Goal: Task Accomplishment & Management: Use online tool/utility

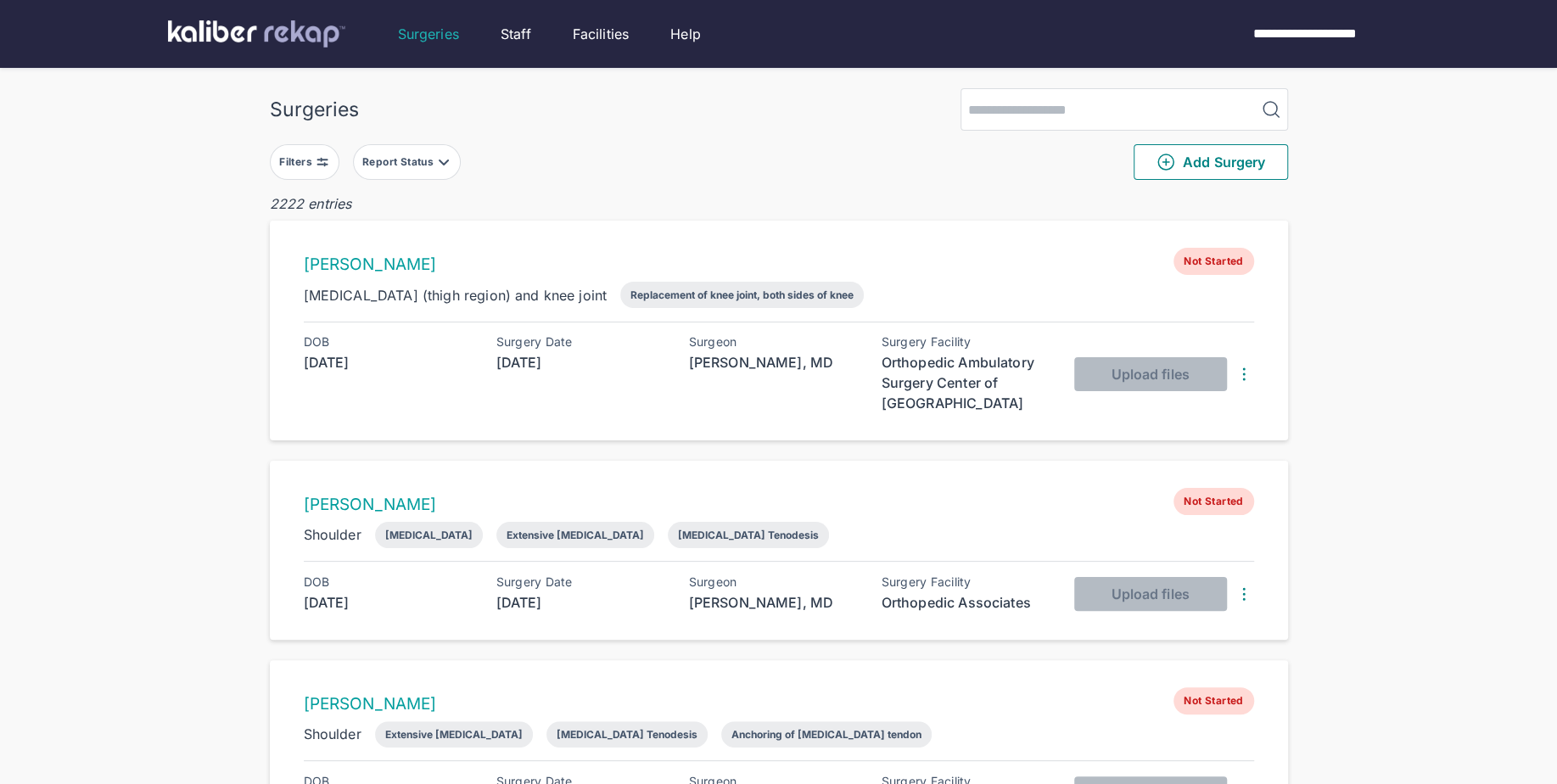
click at [291, 158] on div "Filters" at bounding box center [297, 162] width 36 height 14
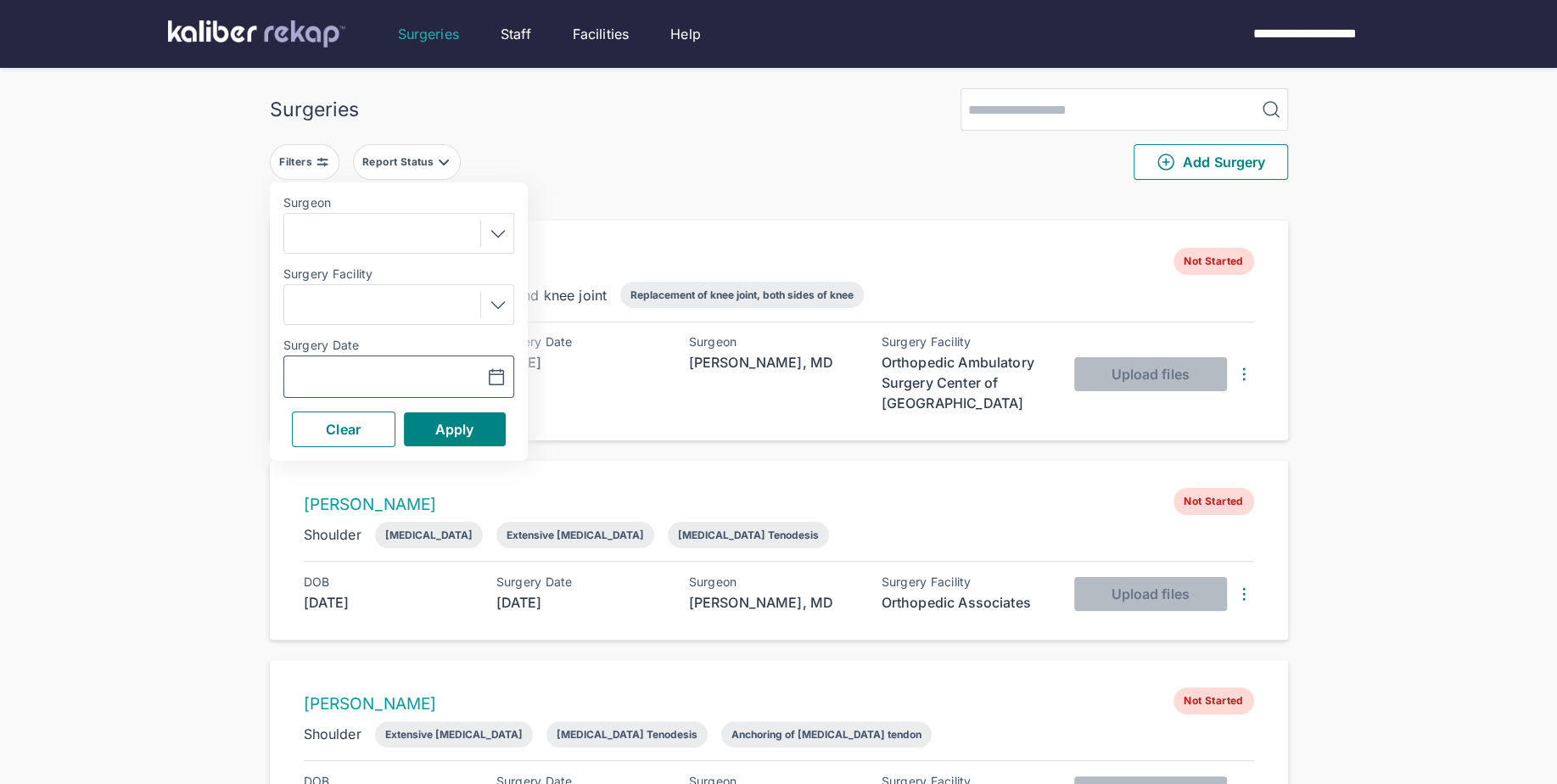
click at [494, 374] on icon "button" at bounding box center [496, 378] width 20 height 20
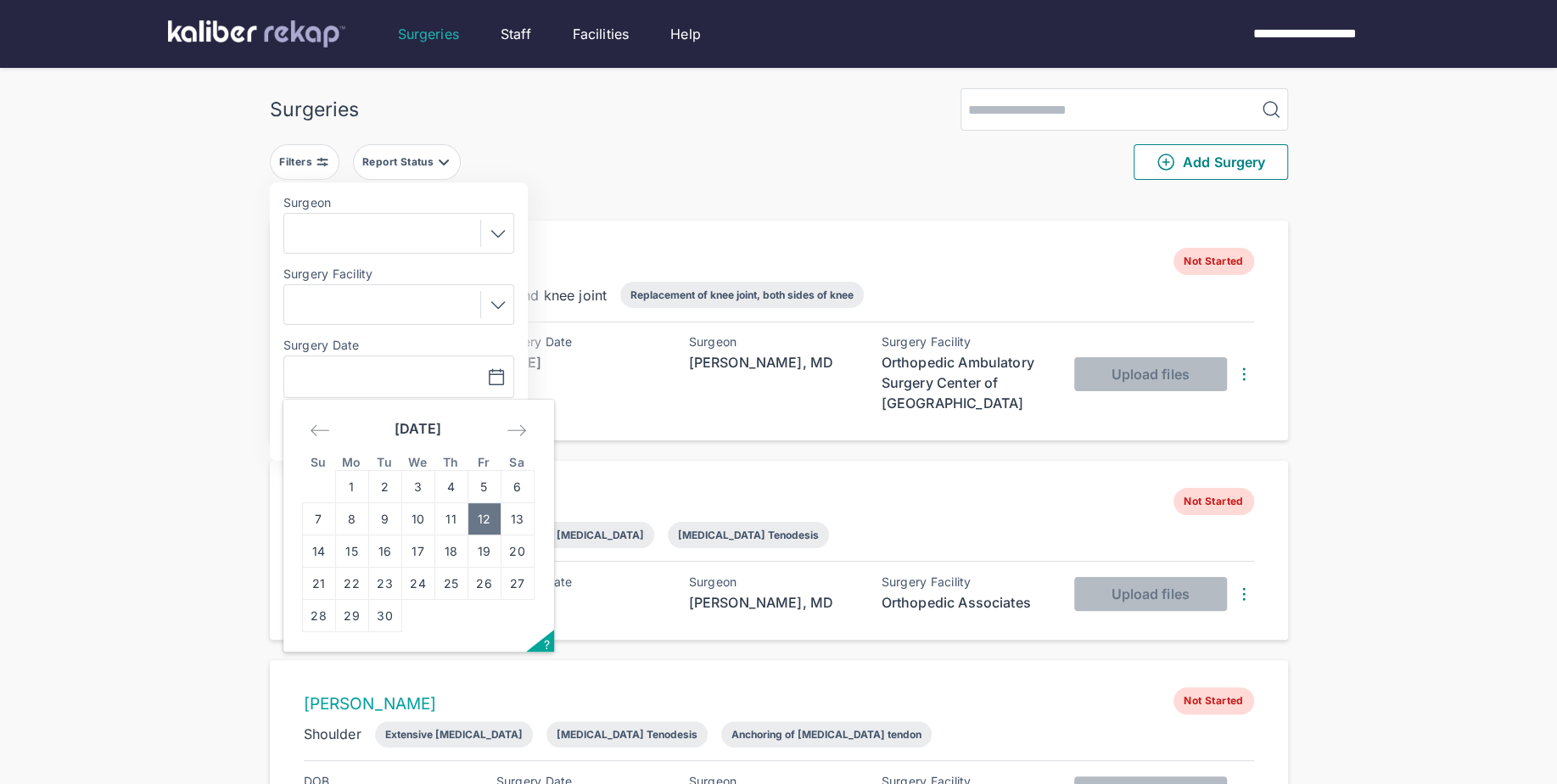
click at [488, 528] on td "12" at bounding box center [484, 519] width 33 height 32
type input "**********"
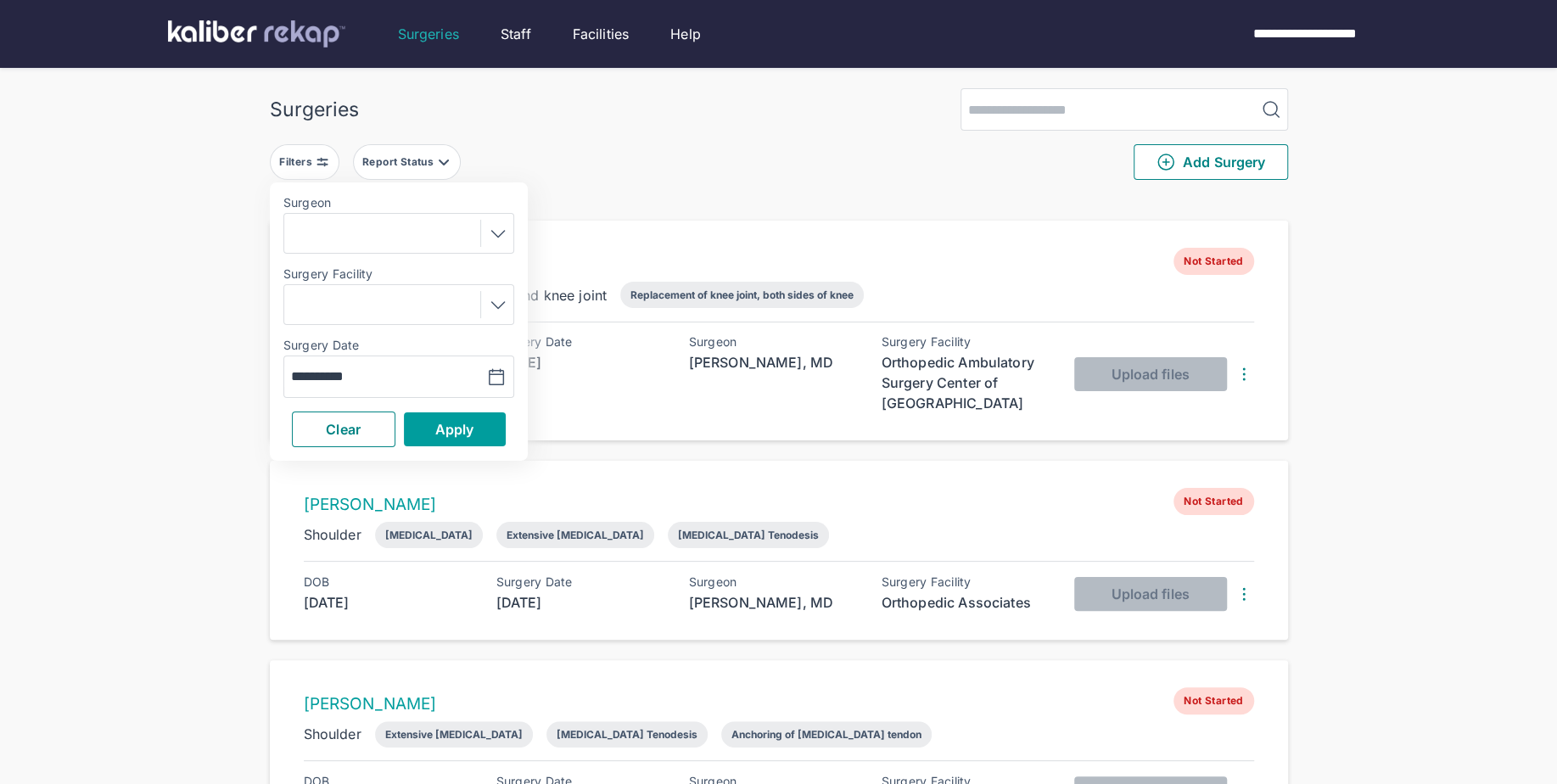
click at [456, 430] on span "Apply" at bounding box center [455, 429] width 39 height 17
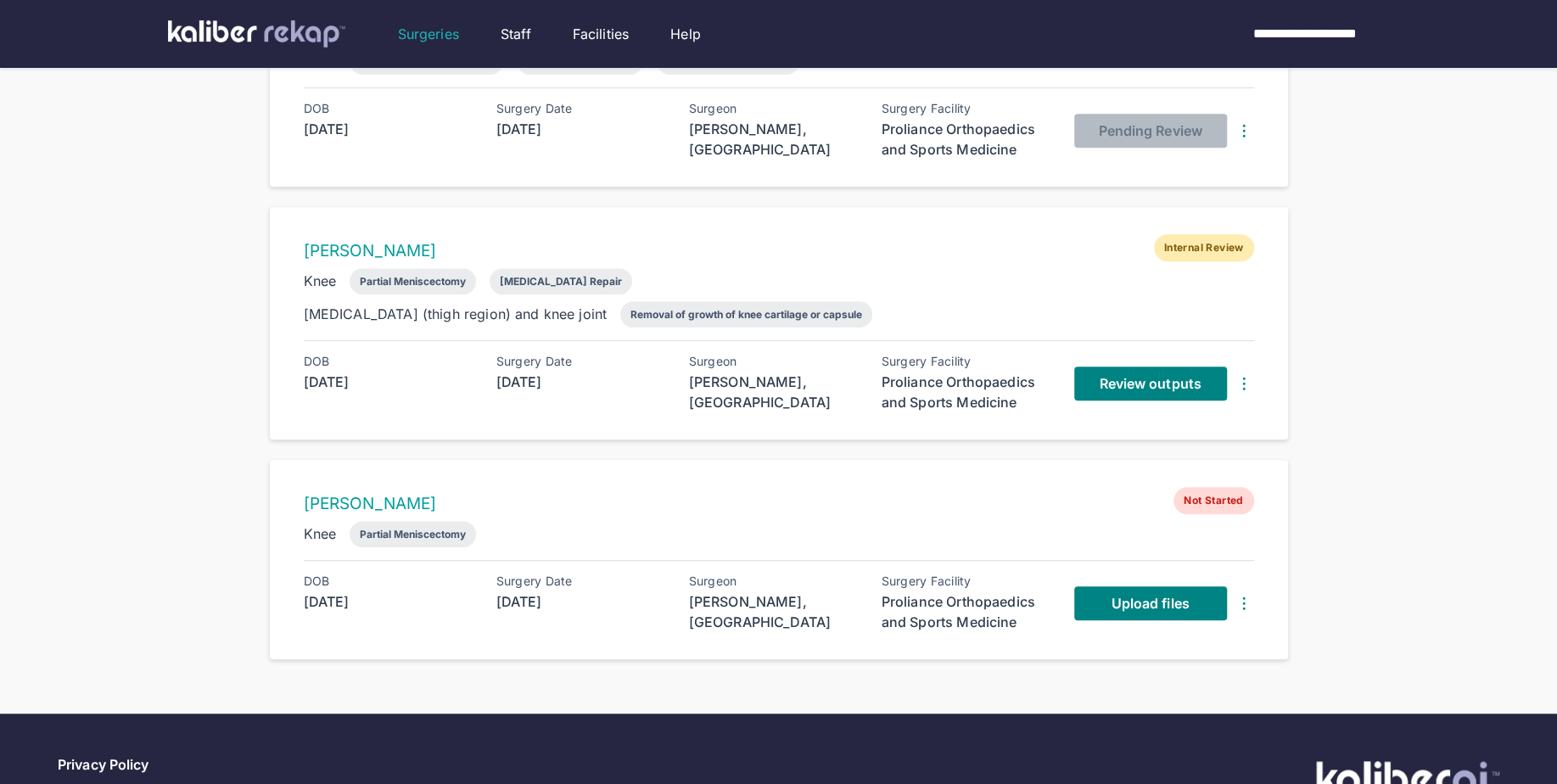
scroll to position [513, 0]
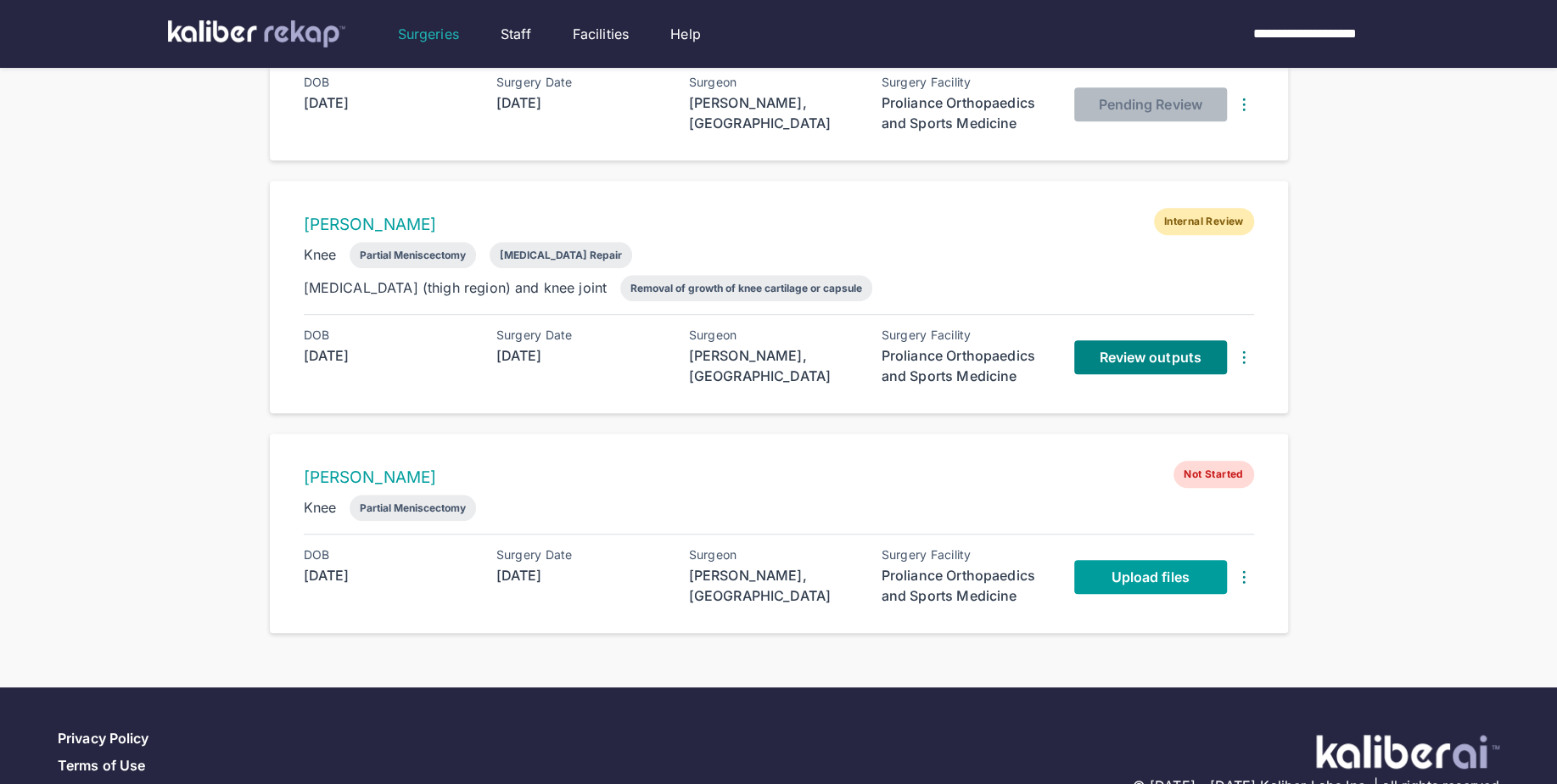
click at [1115, 578] on span "Upload files" at bounding box center [1150, 577] width 78 height 17
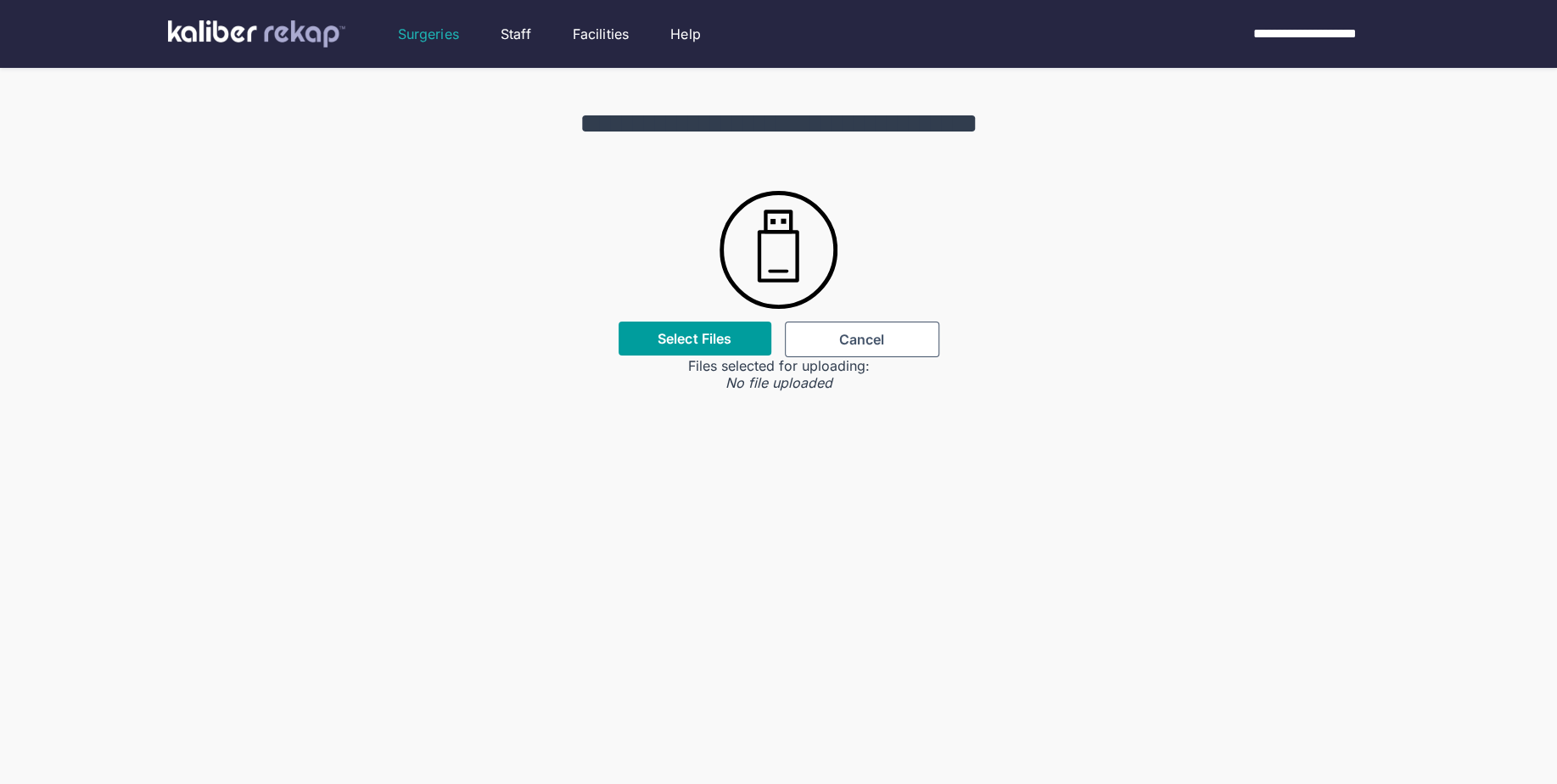
click at [665, 331] on label "Select Files" at bounding box center [695, 339] width 74 height 17
click at [0, 0] on input "Select Files" at bounding box center [0, 0] width 0 height 0
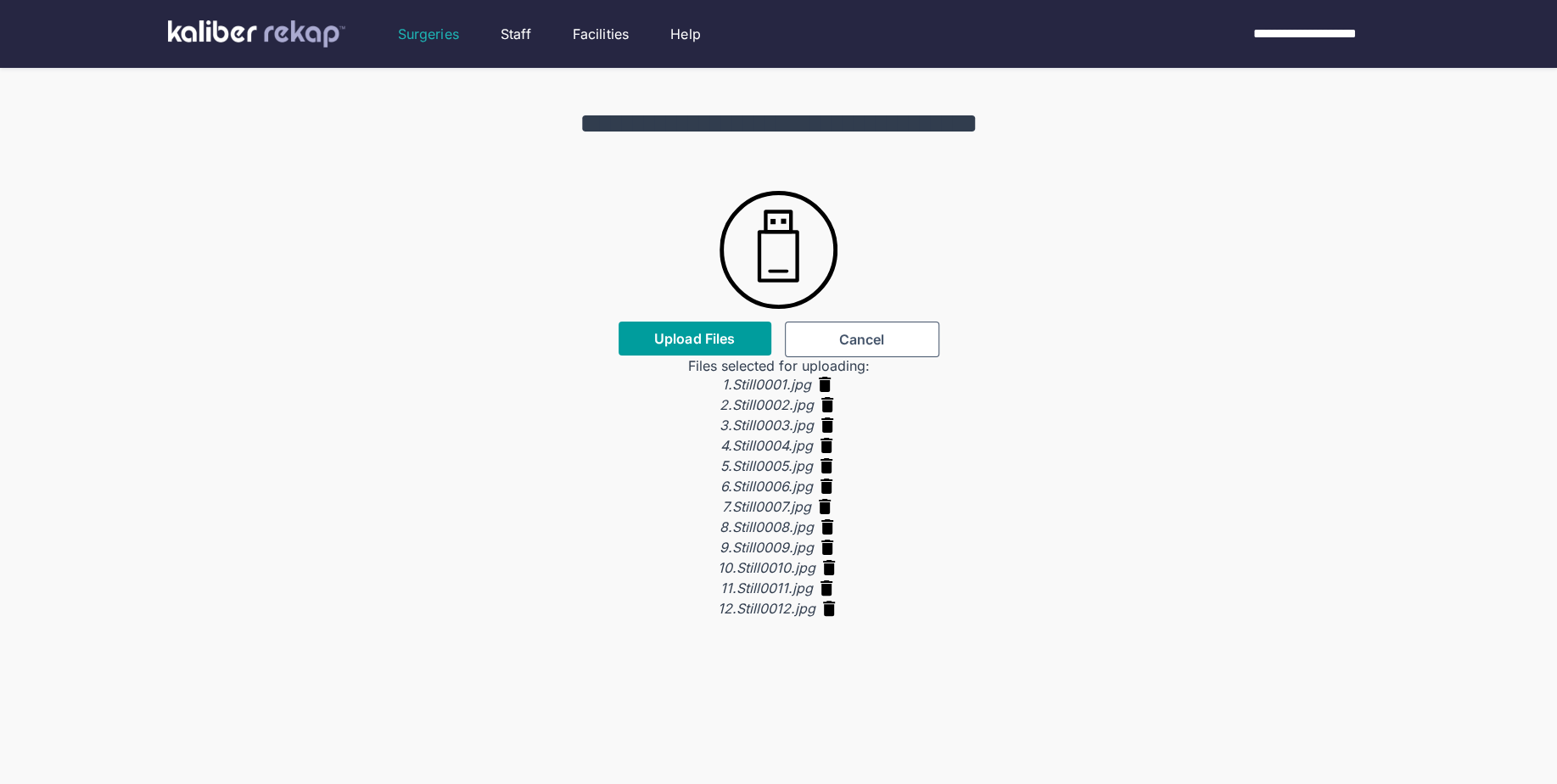
click at [689, 336] on span "Upload Files" at bounding box center [694, 339] width 81 height 17
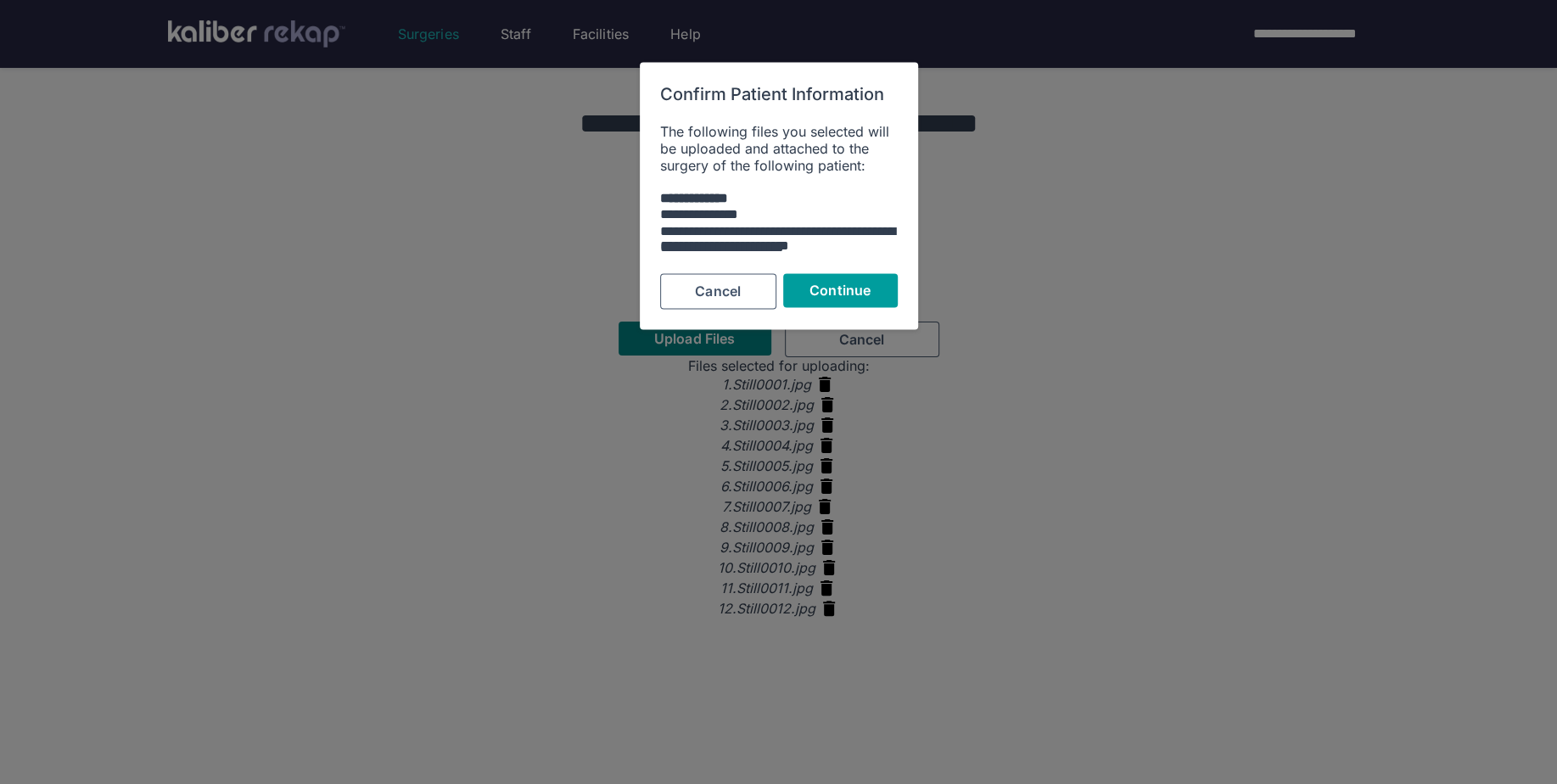
click at [800, 278] on button "Continue" at bounding box center [841, 291] width 115 height 34
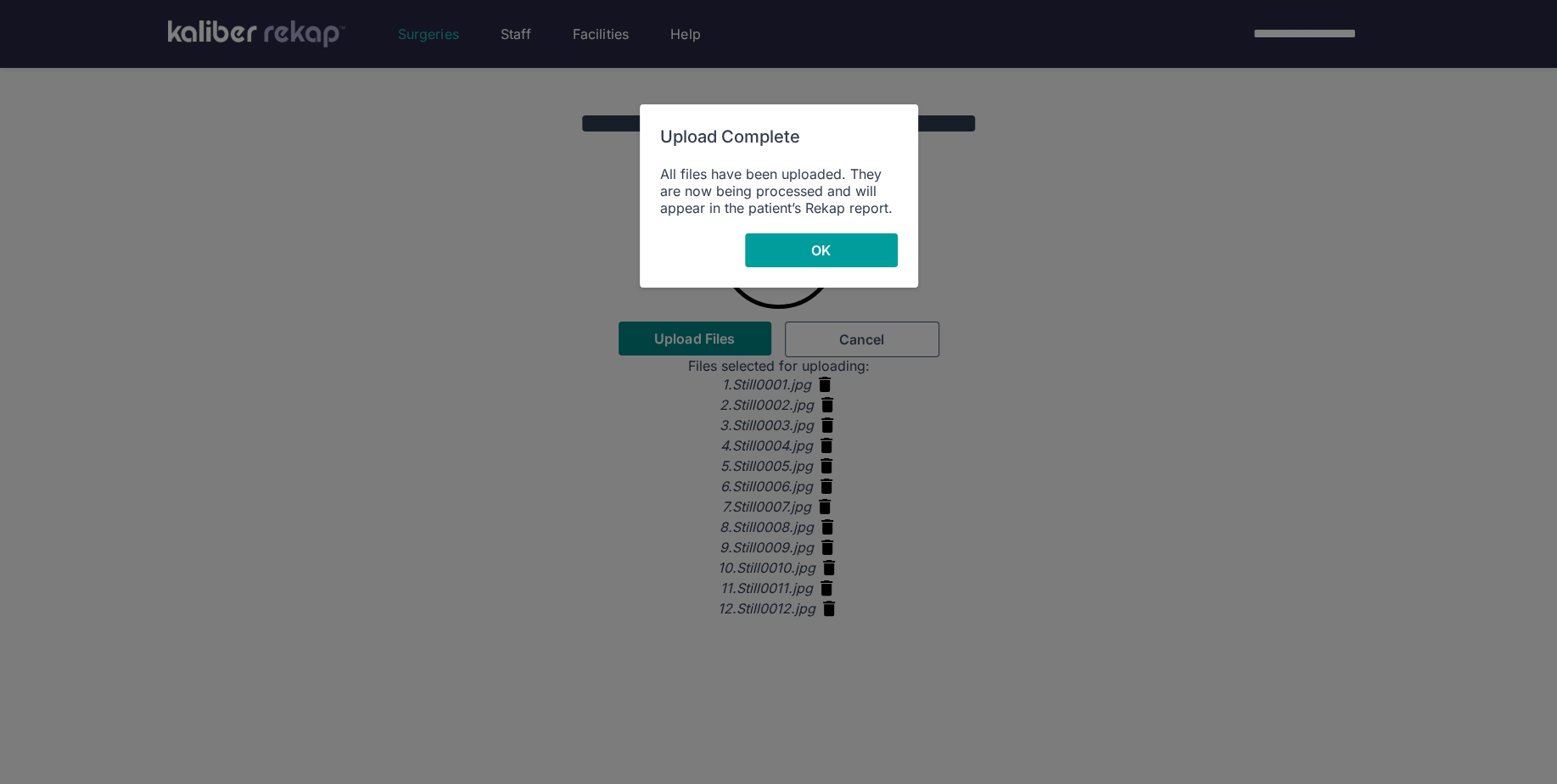
click at [799, 258] on button "OK" at bounding box center [821, 250] width 153 height 34
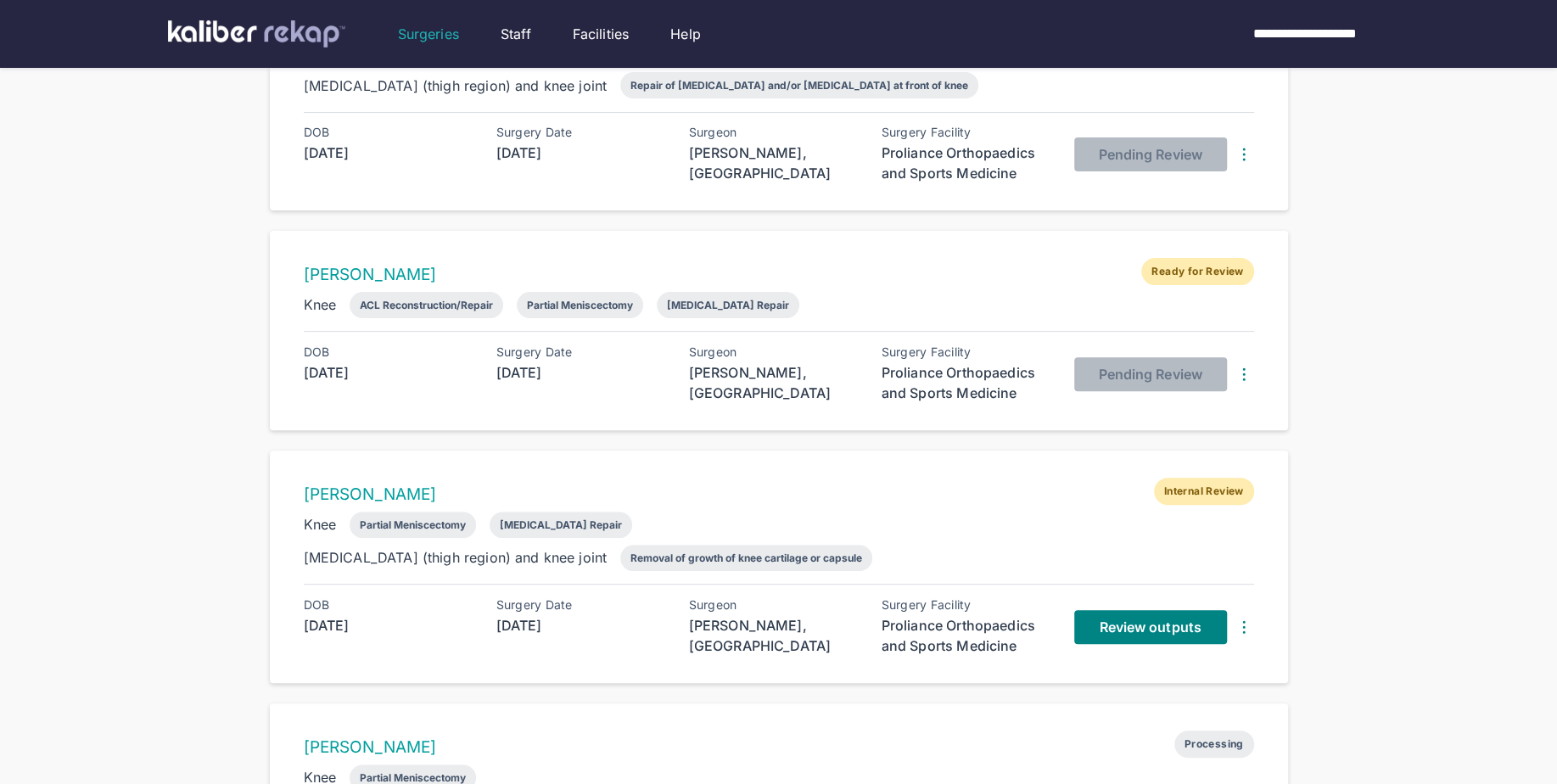
scroll to position [273, 0]
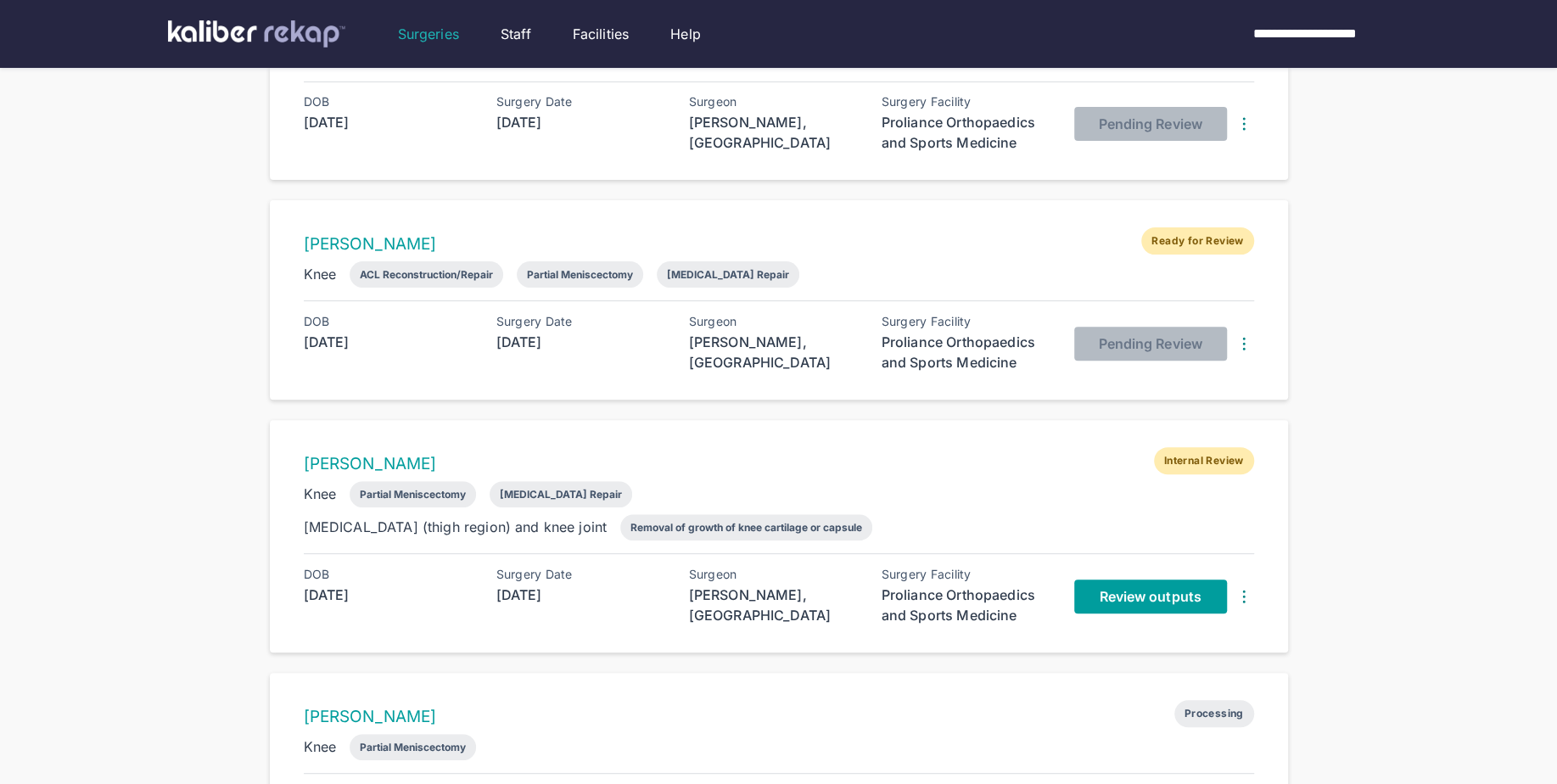
click at [1167, 592] on span "Review outputs" at bounding box center [1150, 596] width 102 height 17
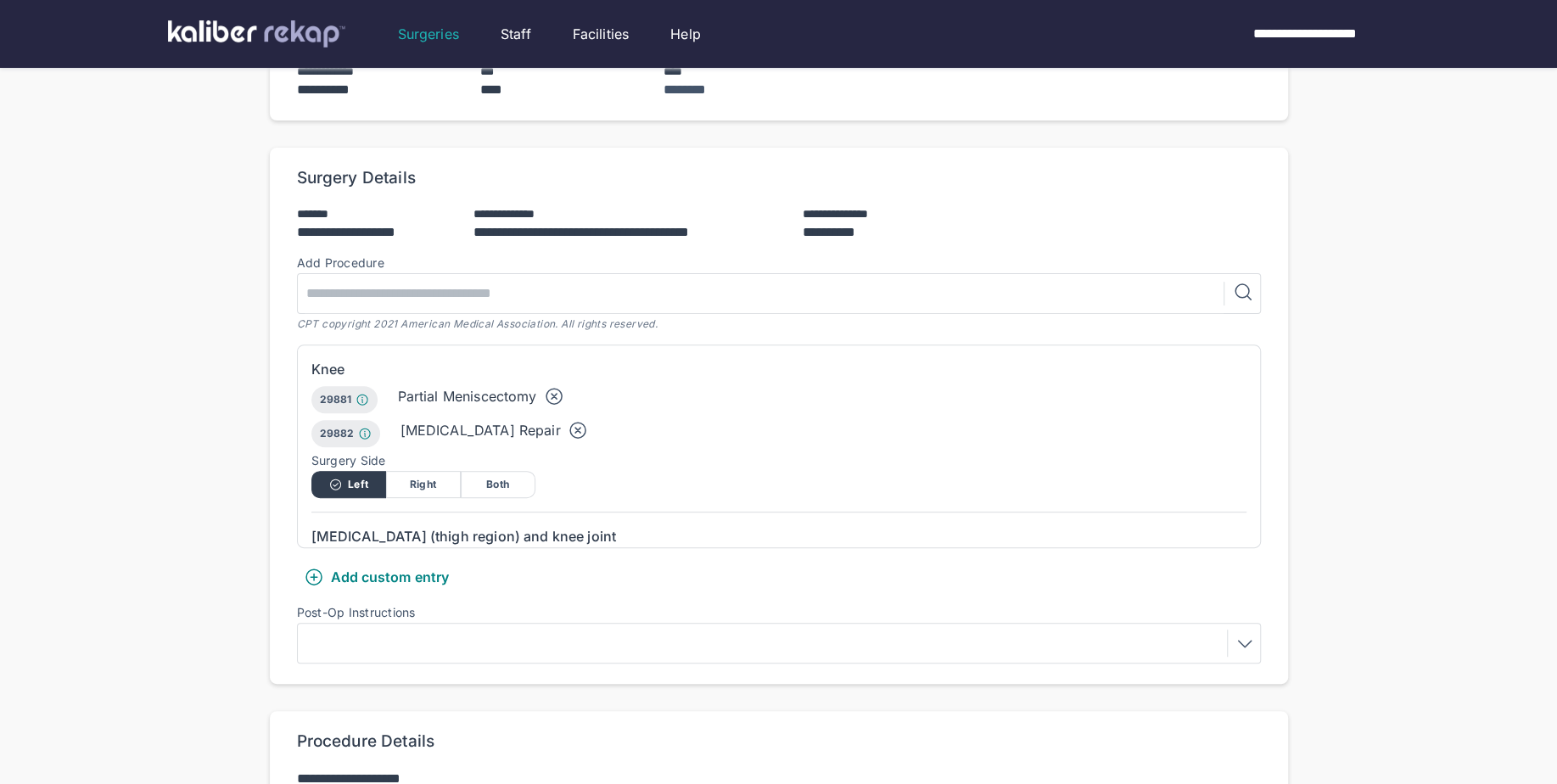
scroll to position [964, 0]
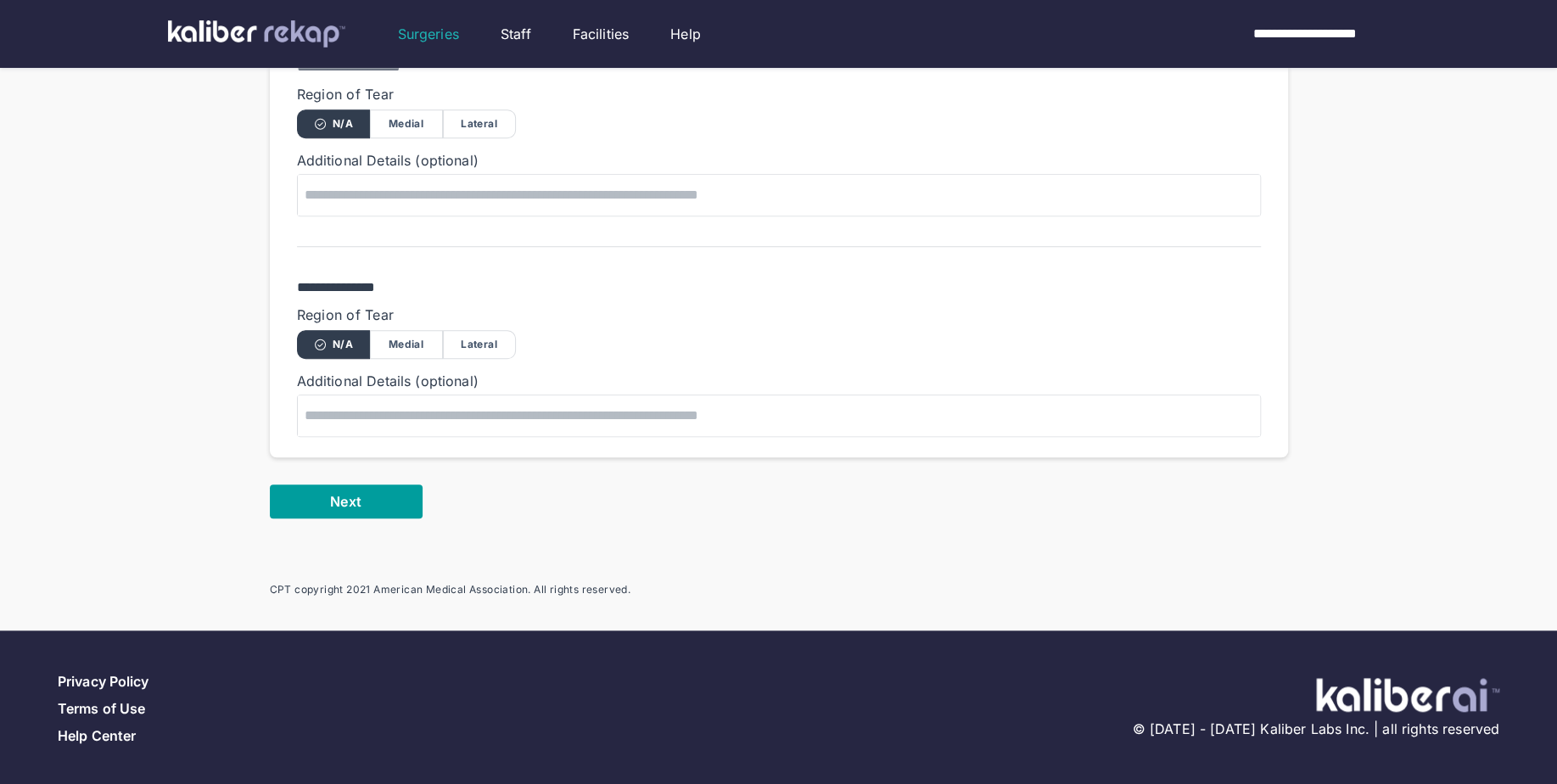
click at [319, 485] on button "Next" at bounding box center [346, 502] width 153 height 34
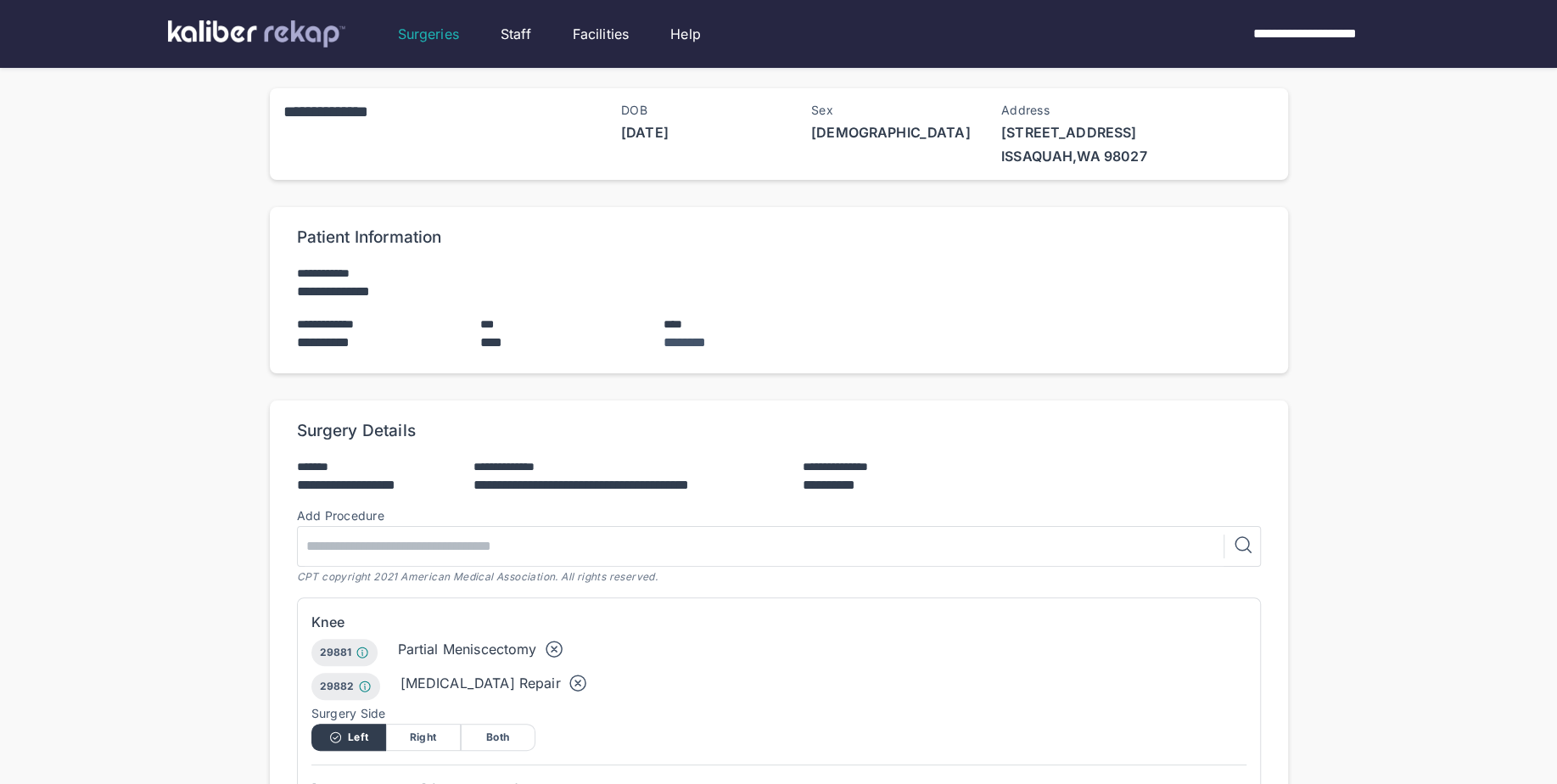
click at [316, 38] on img at bounding box center [257, 33] width 178 height 27
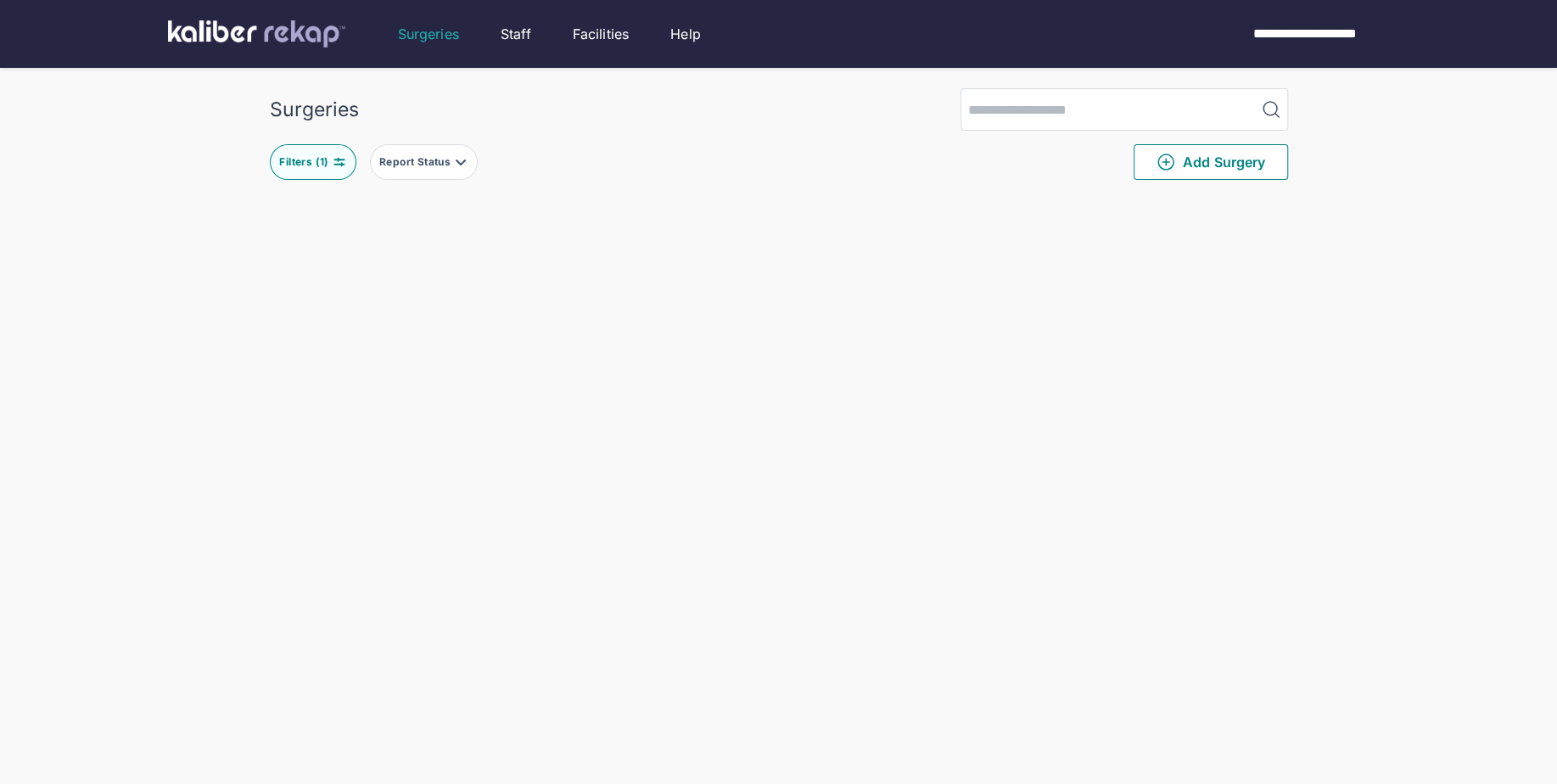
click at [327, 161] on div "Filters ( 1 )" at bounding box center [305, 162] width 53 height 14
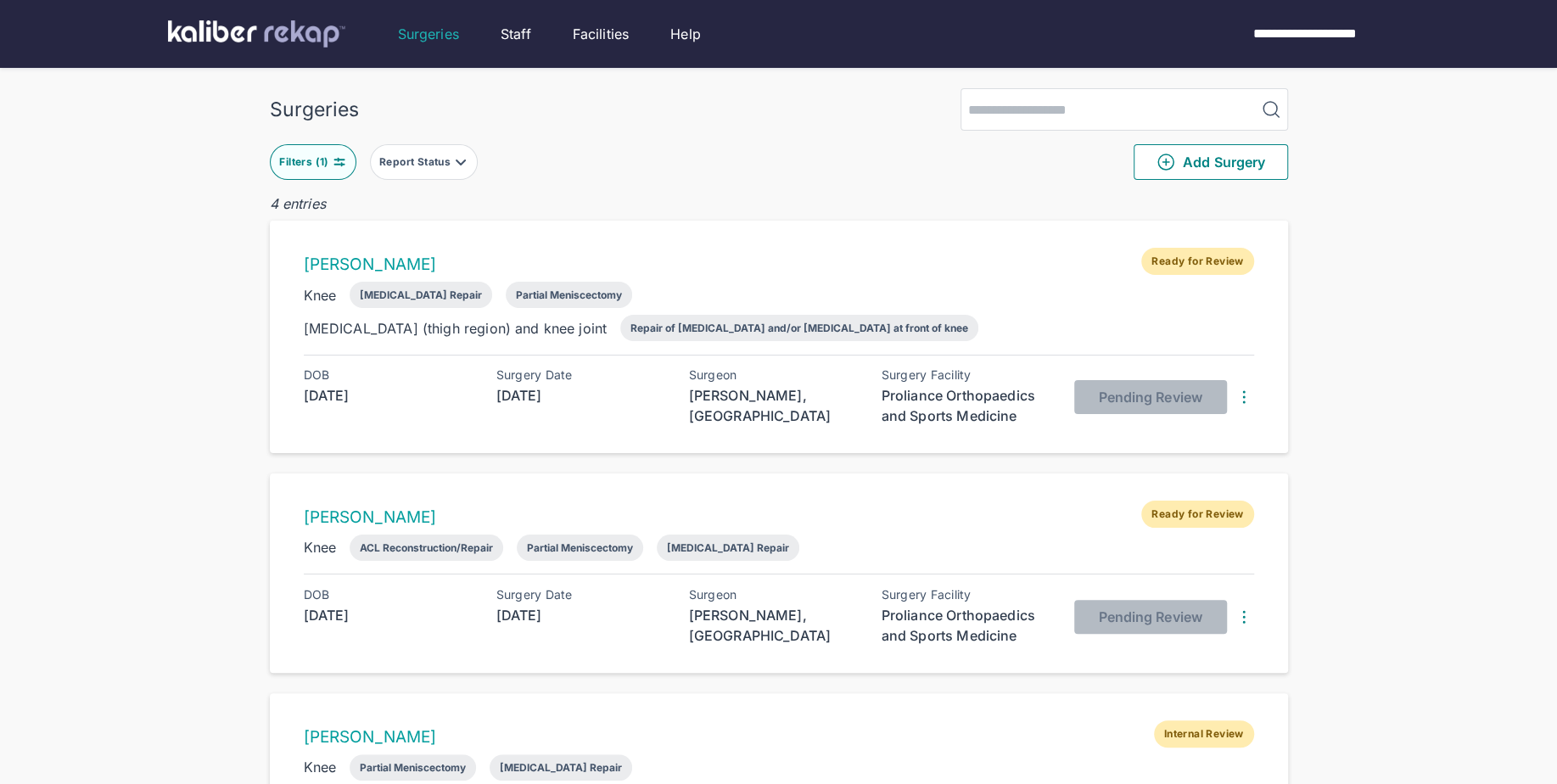
drag, startPoint x: 164, startPoint y: 604, endPoint x: 233, endPoint y: 554, distance: 85.2
click at [168, 601] on div "Surgeries Filters ( 1 ) Report Status Add Surgery 4 entries [PERSON_NAME] Ready…" at bounding box center [778, 583] width 1557 height 1166
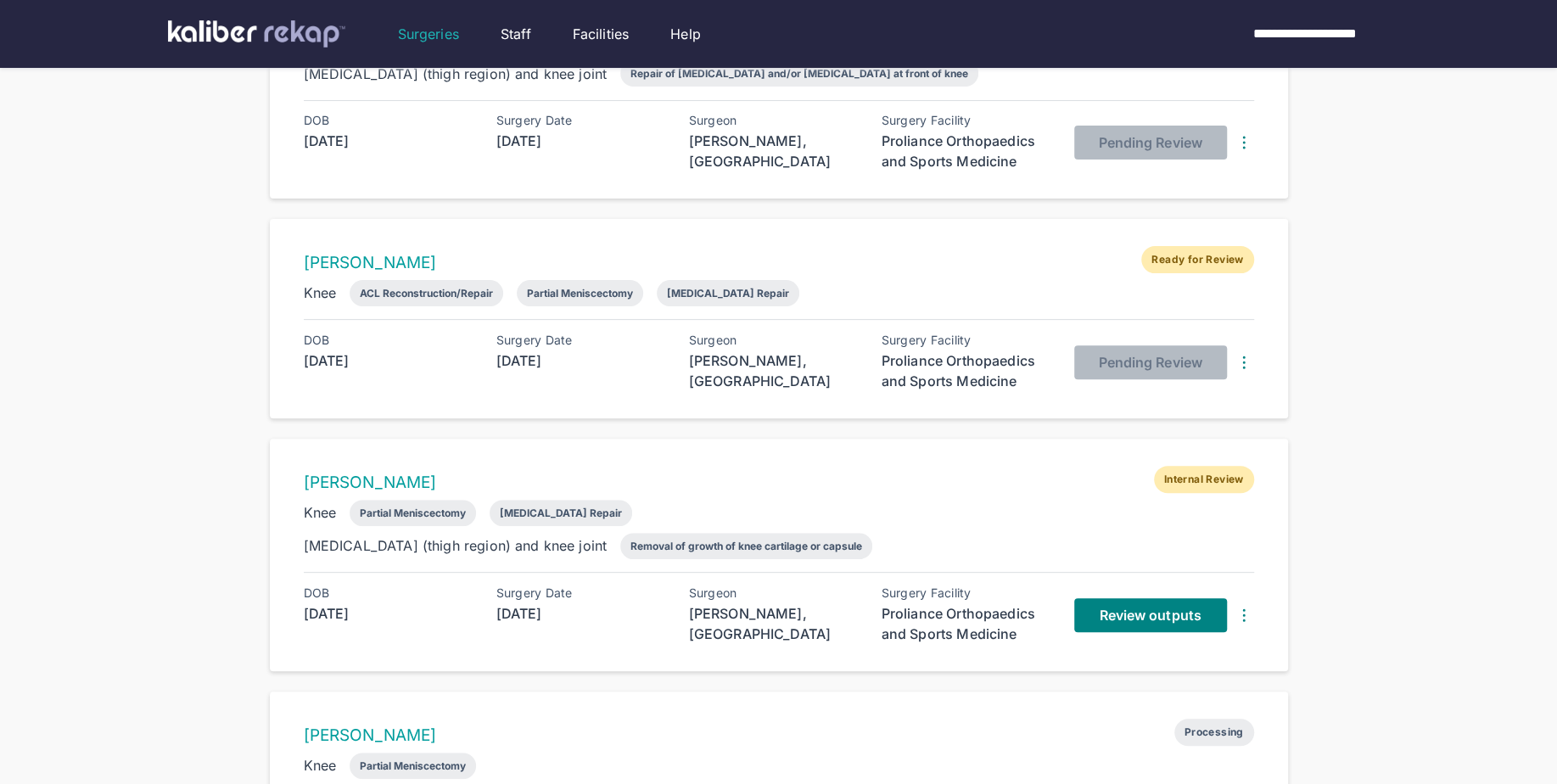
scroll to position [565, 0]
